Goal: Task Accomplishment & Management: Manage account settings

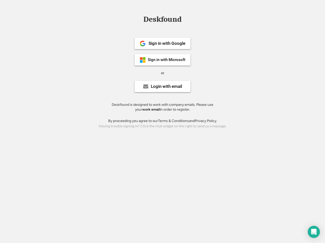
click at [162, 73] on div "or" at bounding box center [162, 73] width 3 height 5
click at [162, 20] on div "Deskfound" at bounding box center [162, 19] width 43 height 8
click at [139, 19] on div "Deskfound" at bounding box center [162, 20] width 325 height 10
click at [162, 20] on div "Deskfound" at bounding box center [162, 19] width 43 height 8
click at [162, 73] on div "or" at bounding box center [162, 73] width 3 height 5
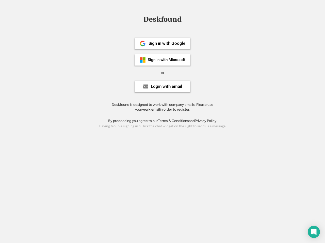
click at [162, 43] on div "Sign in with Google" at bounding box center [166, 43] width 37 height 4
click at [167, 43] on div "Sign in with Google" at bounding box center [166, 43] width 37 height 4
click at [143, 44] on img at bounding box center [142, 44] width 6 height 6
click at [162, 60] on div "Sign in with Microsoft" at bounding box center [167, 60] width 38 height 4
click at [167, 60] on div "Sign in with Microsoft" at bounding box center [167, 60] width 38 height 4
